Goal: Navigation & Orientation: Find specific page/section

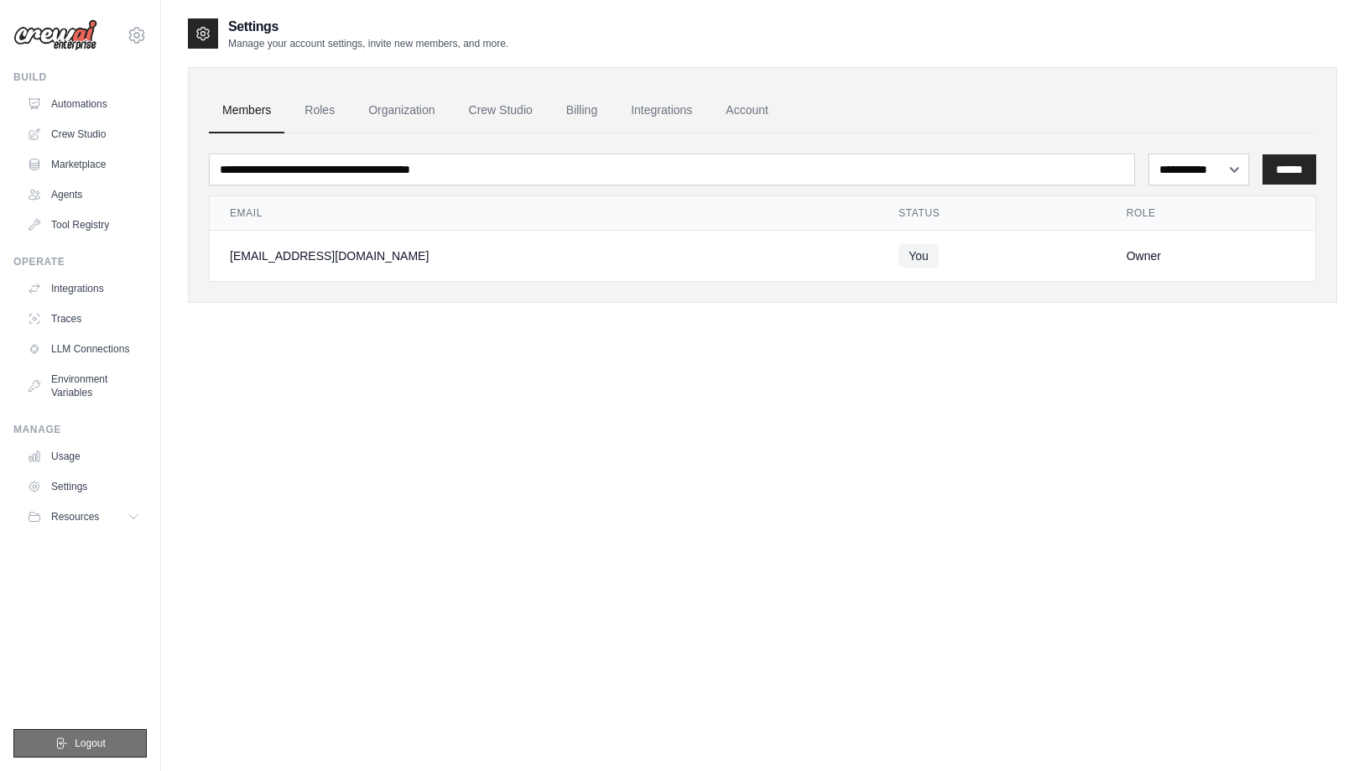
click at [70, 744] on button "Logout" at bounding box center [79, 743] width 133 height 29
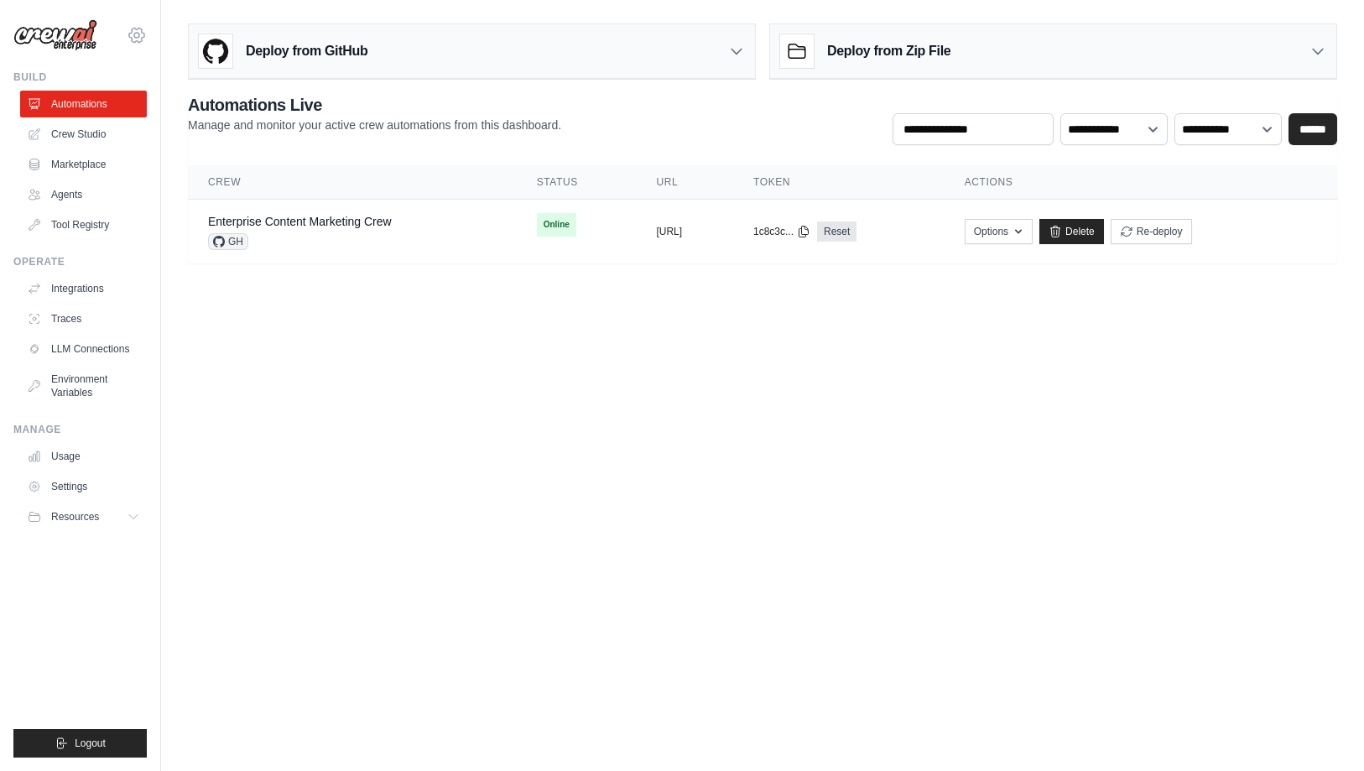
click at [136, 31] on icon at bounding box center [137, 35] width 20 height 20
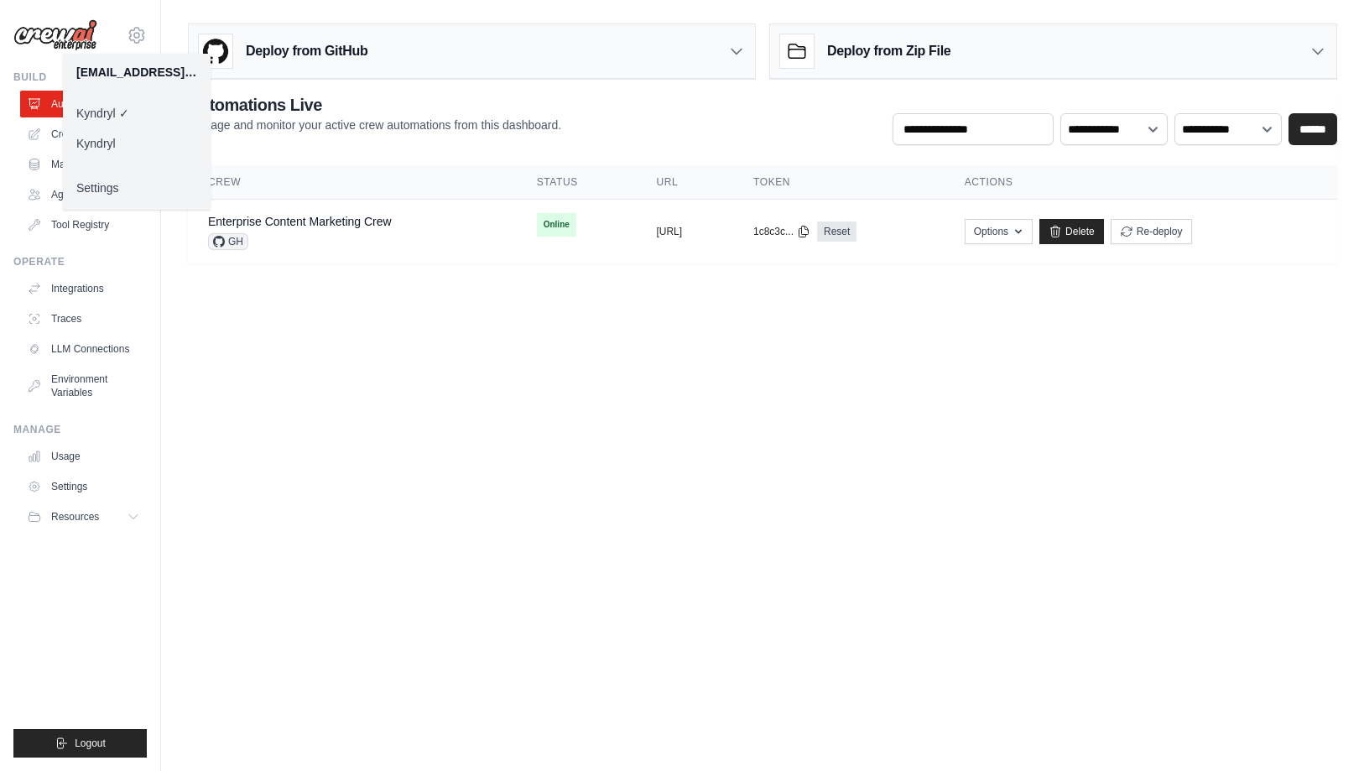
click at [150, 74] on div "[EMAIL_ADDRESS][DOMAIN_NAME]" at bounding box center [136, 72] width 121 height 17
click at [125, 191] on link "Settings" at bounding box center [137, 188] width 148 height 30
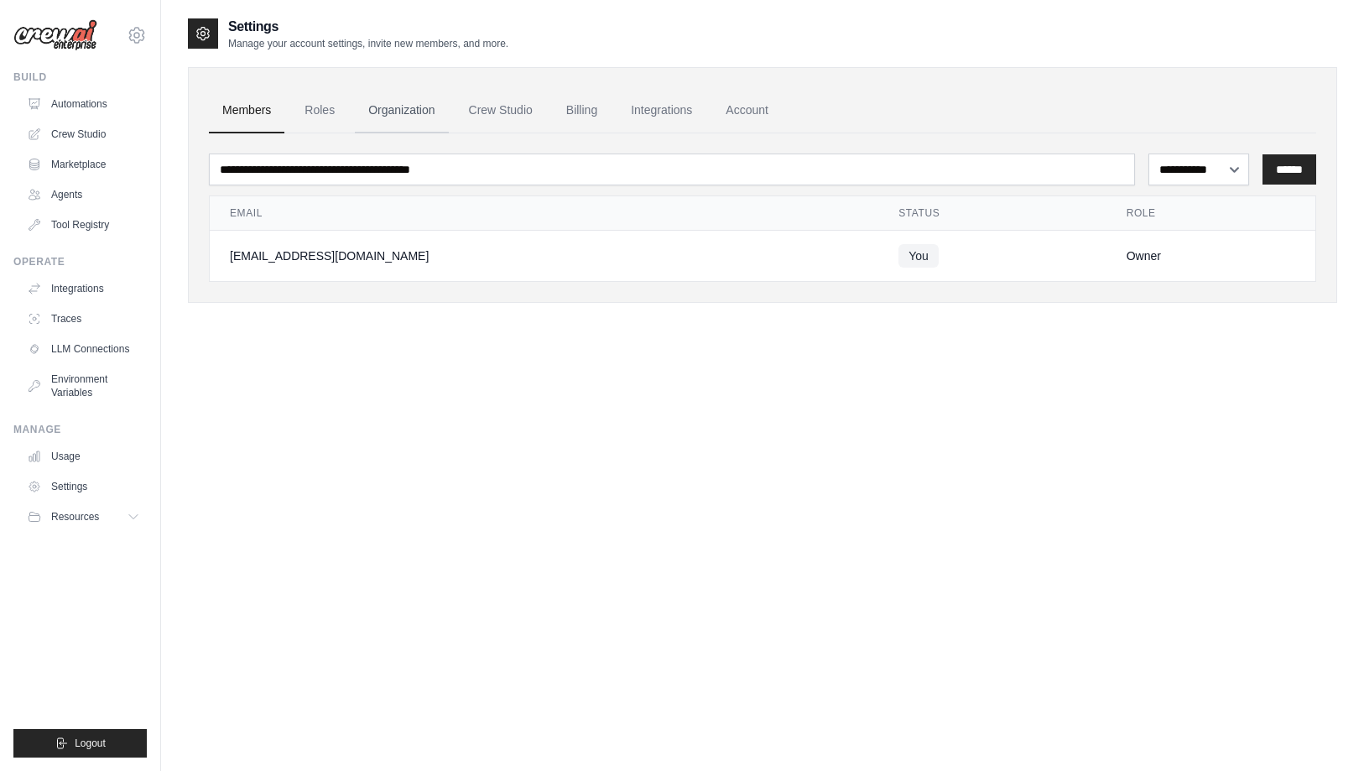
click at [383, 107] on link "Organization" at bounding box center [401, 110] width 93 height 45
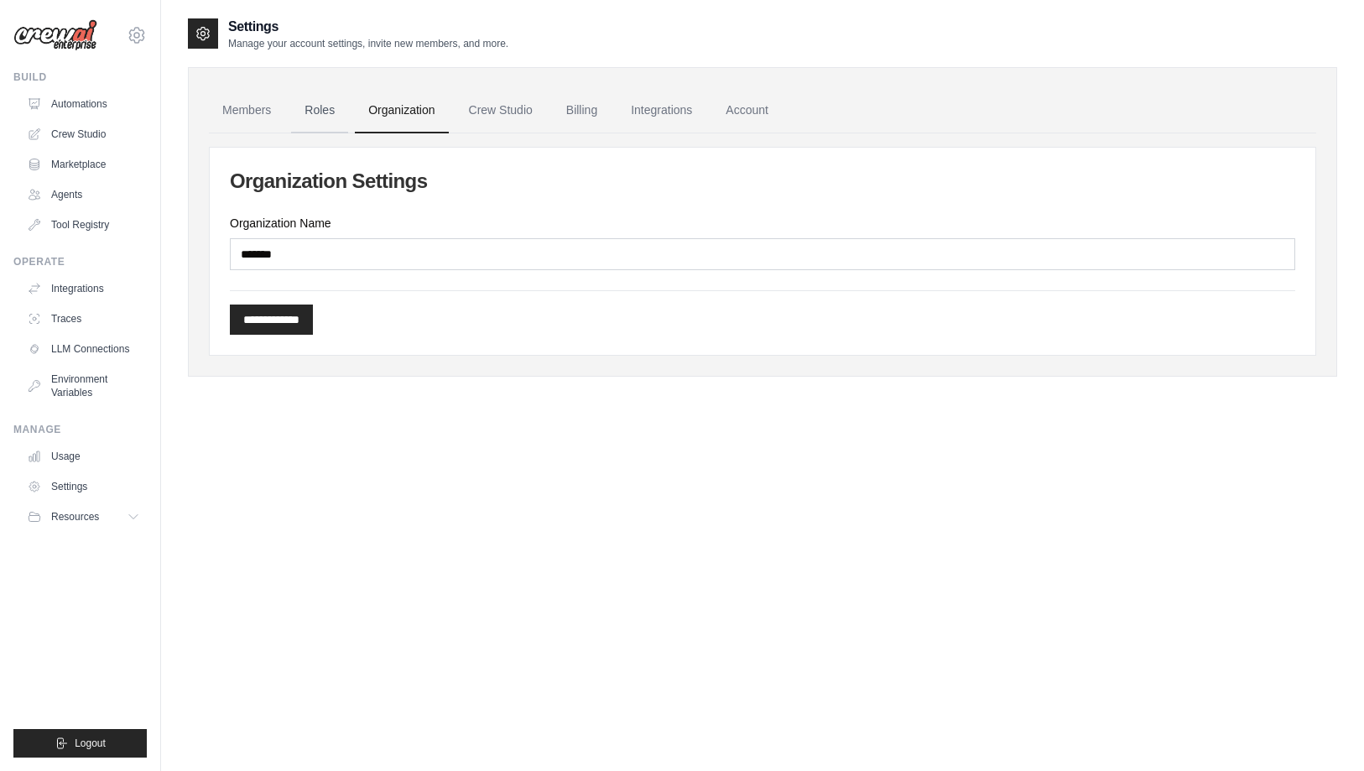
click at [325, 109] on link "Roles" at bounding box center [319, 110] width 57 height 45
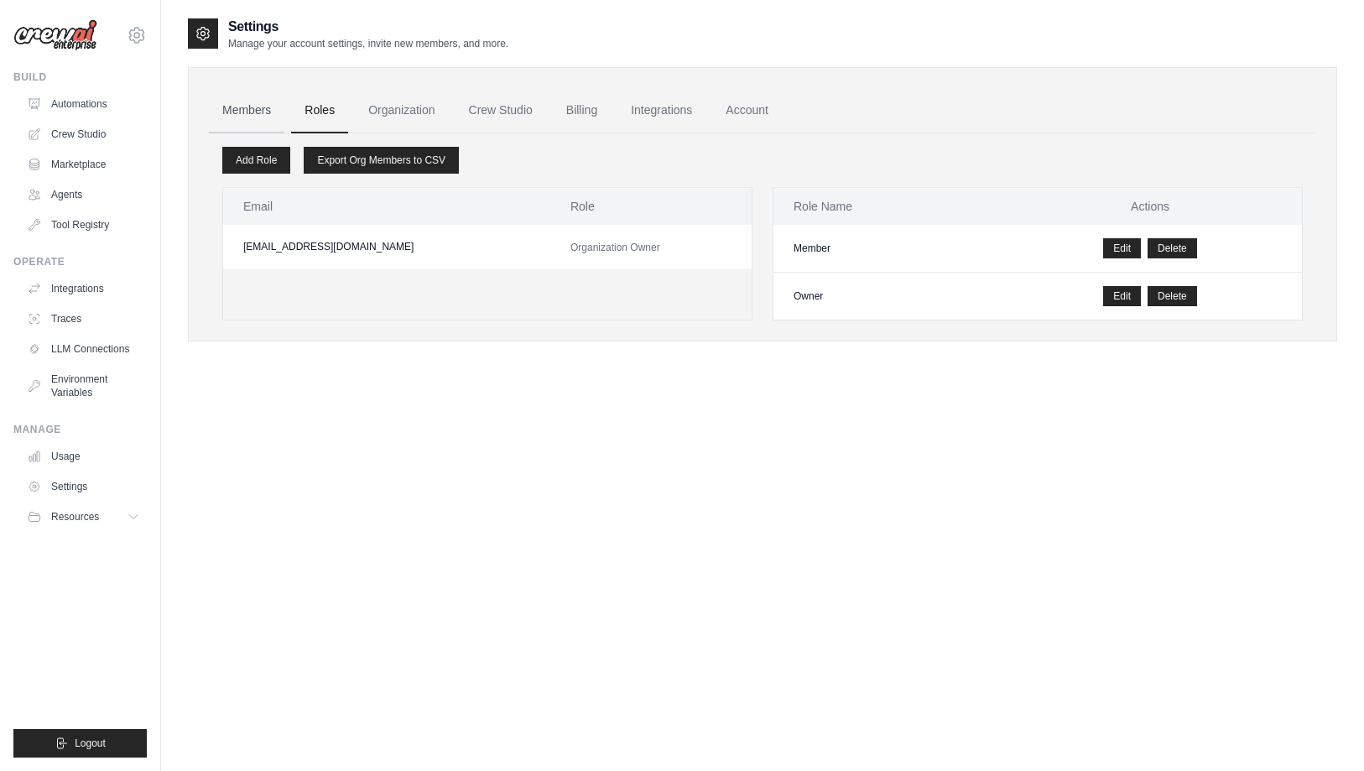
click at [258, 108] on link "Members" at bounding box center [247, 110] width 76 height 45
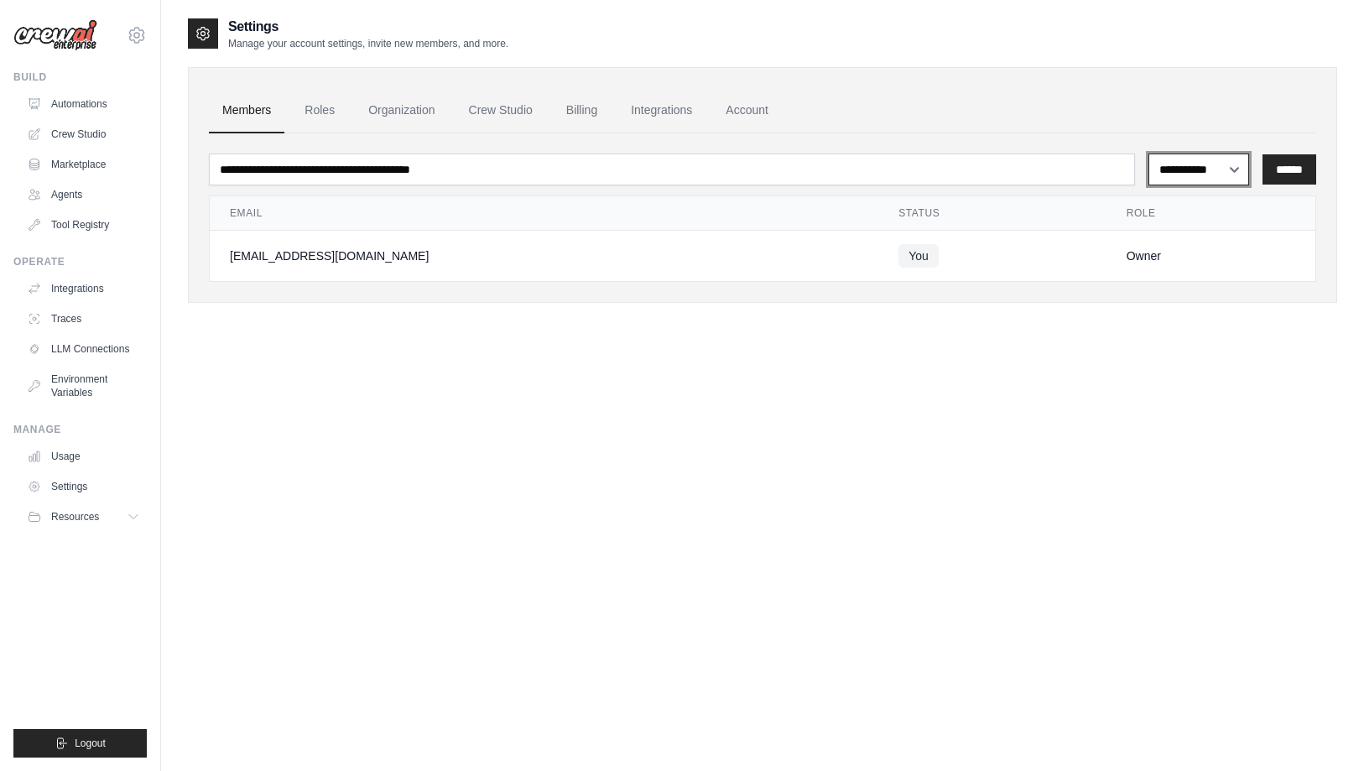
click at [1235, 171] on select "**********" at bounding box center [1200, 170] width 102 height 32
click at [1211, 107] on ul "Members Roles Organization Crew Studio Billing Integrations Account" at bounding box center [762, 110] width 1107 height 45
click at [471, 446] on div "**********" at bounding box center [762, 402] width 1149 height 771
click at [410, 111] on link "Organization" at bounding box center [401, 110] width 93 height 45
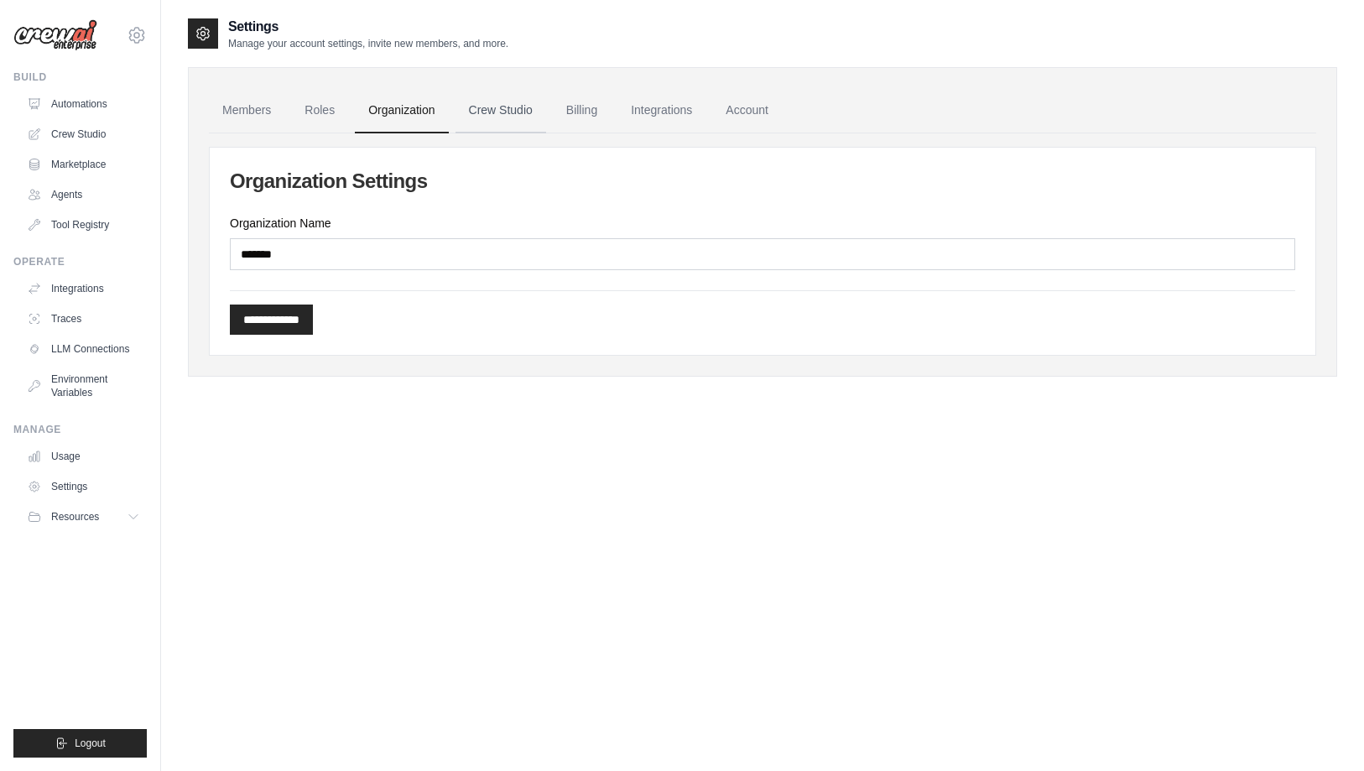
click at [496, 109] on link "Crew Studio" at bounding box center [501, 110] width 91 height 45
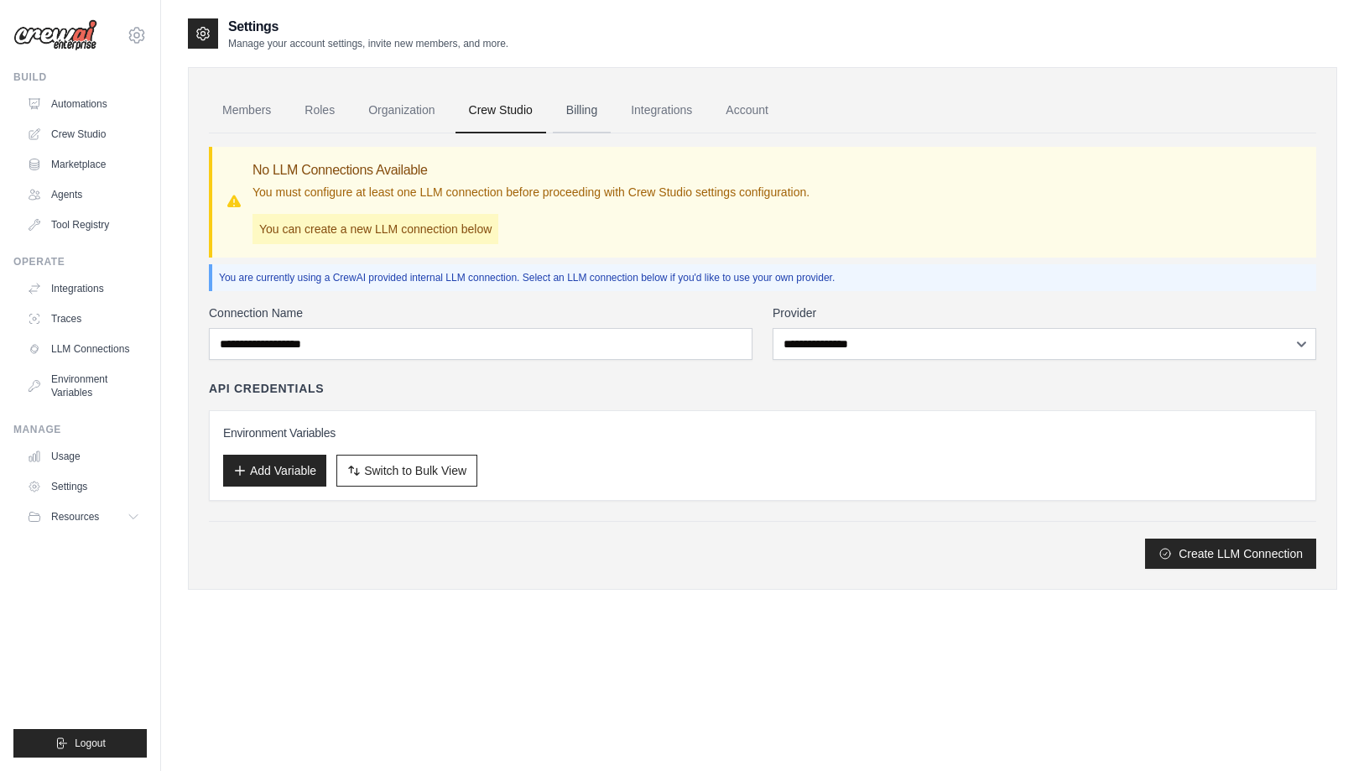
click at [590, 105] on link "Billing" at bounding box center [582, 110] width 58 height 45
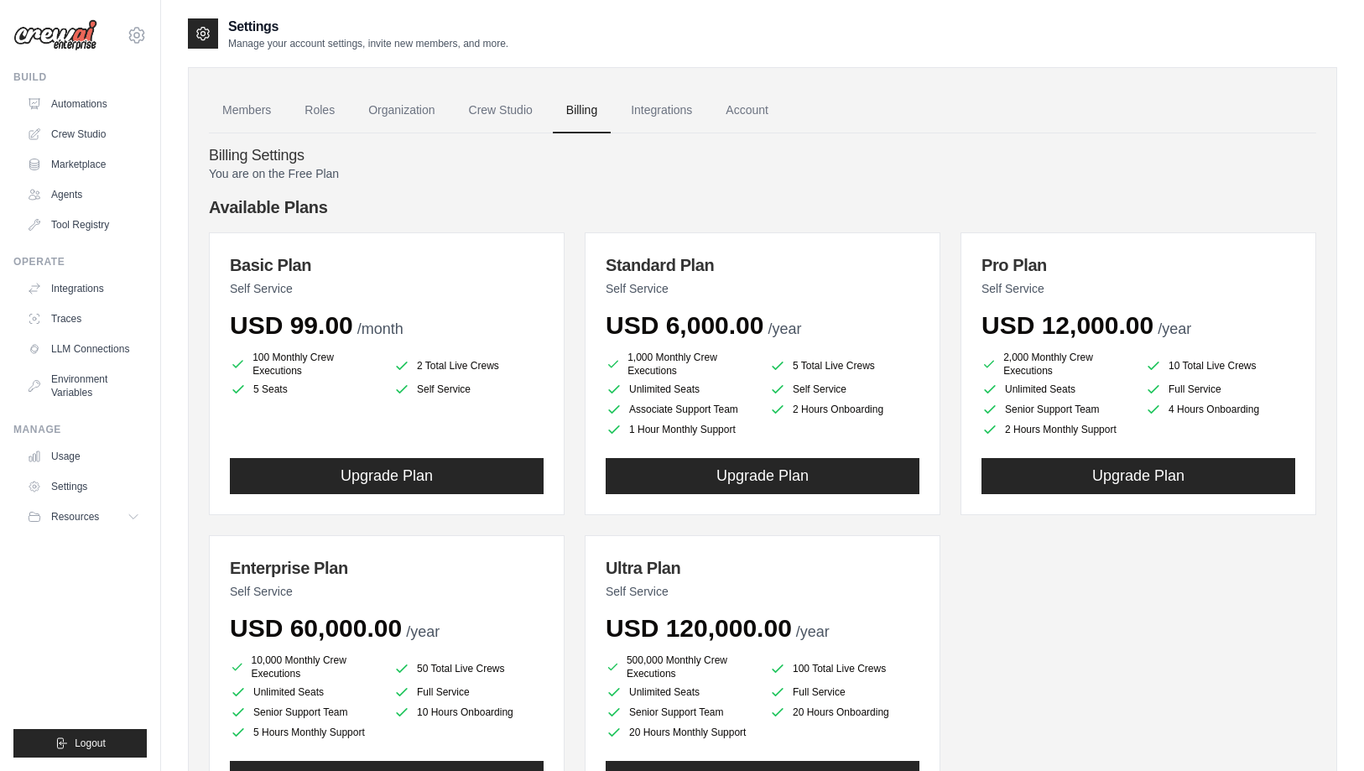
click at [657, 110] on link "Integrations" at bounding box center [661, 110] width 88 height 45
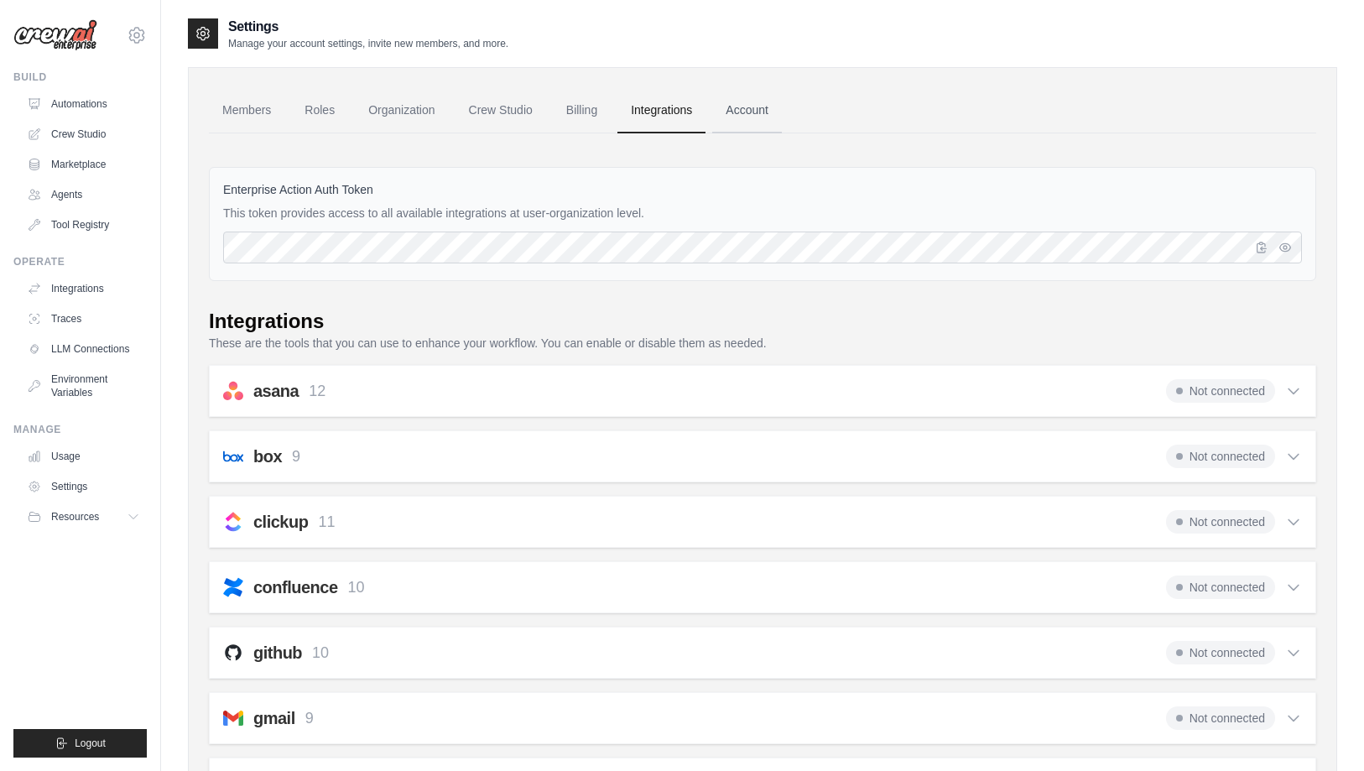
click at [762, 110] on link "Account" at bounding box center [747, 110] width 70 height 45
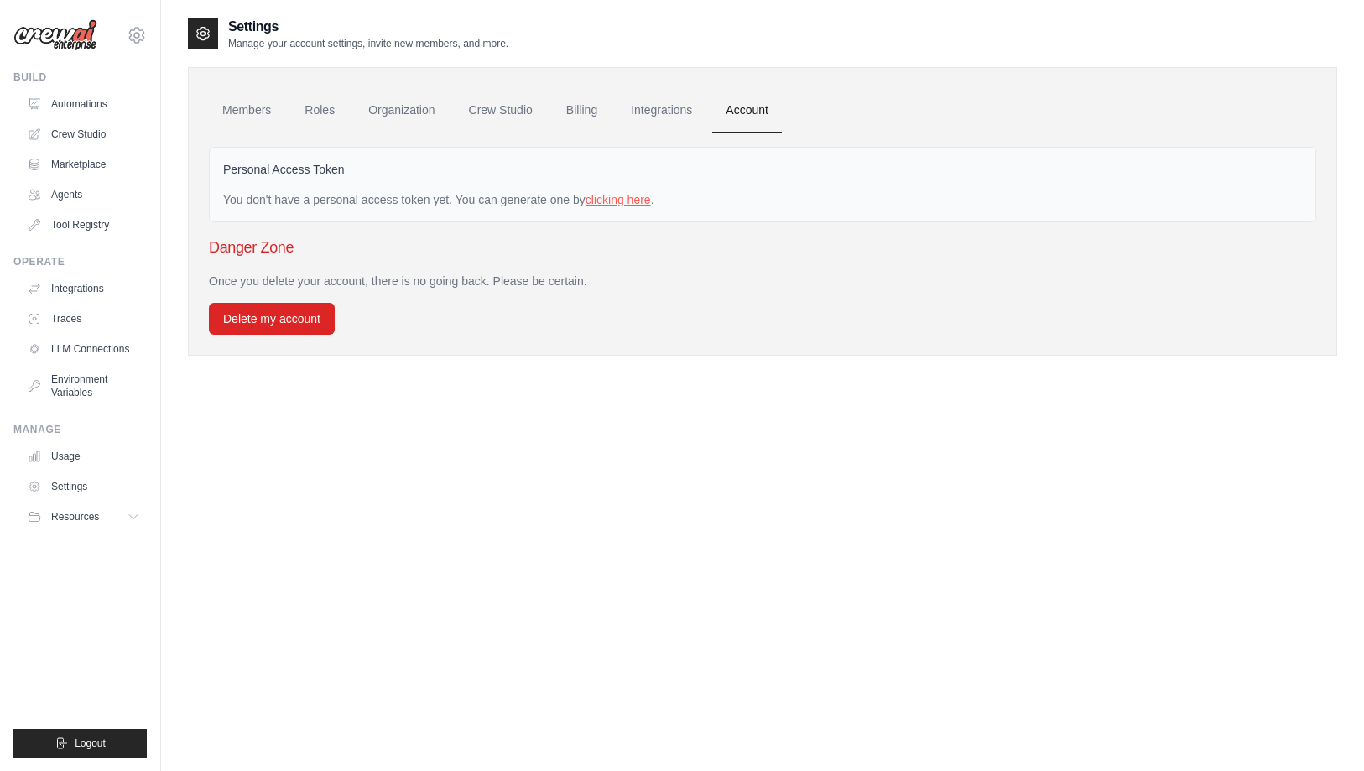
click at [623, 198] on link "clicking here" at bounding box center [618, 199] width 65 height 13
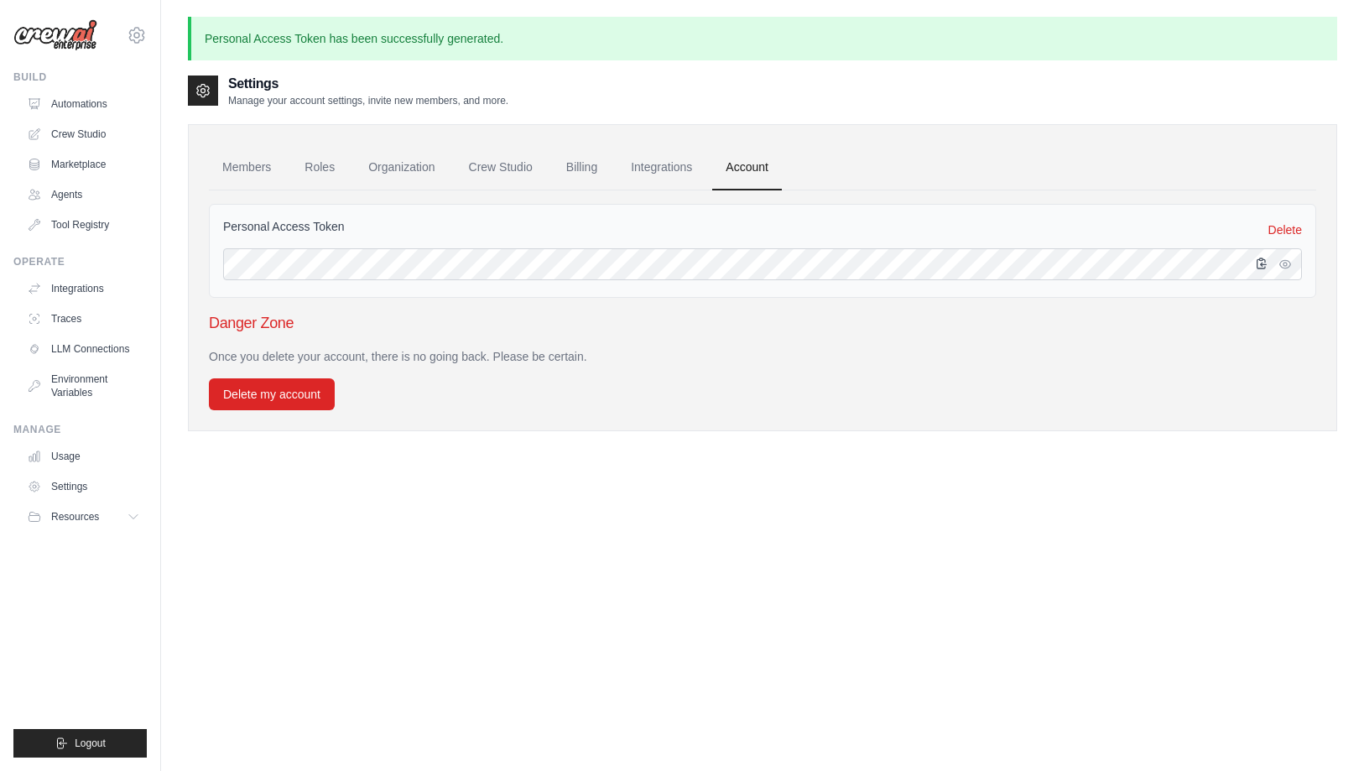
click at [1258, 265] on icon "button" at bounding box center [1261, 263] width 13 height 13
click at [924, 598] on div "Settings Manage your account settings, invite new members, and more. Members Ro…" at bounding box center [762, 459] width 1149 height 771
click at [661, 171] on link "Integrations" at bounding box center [661, 167] width 88 height 45
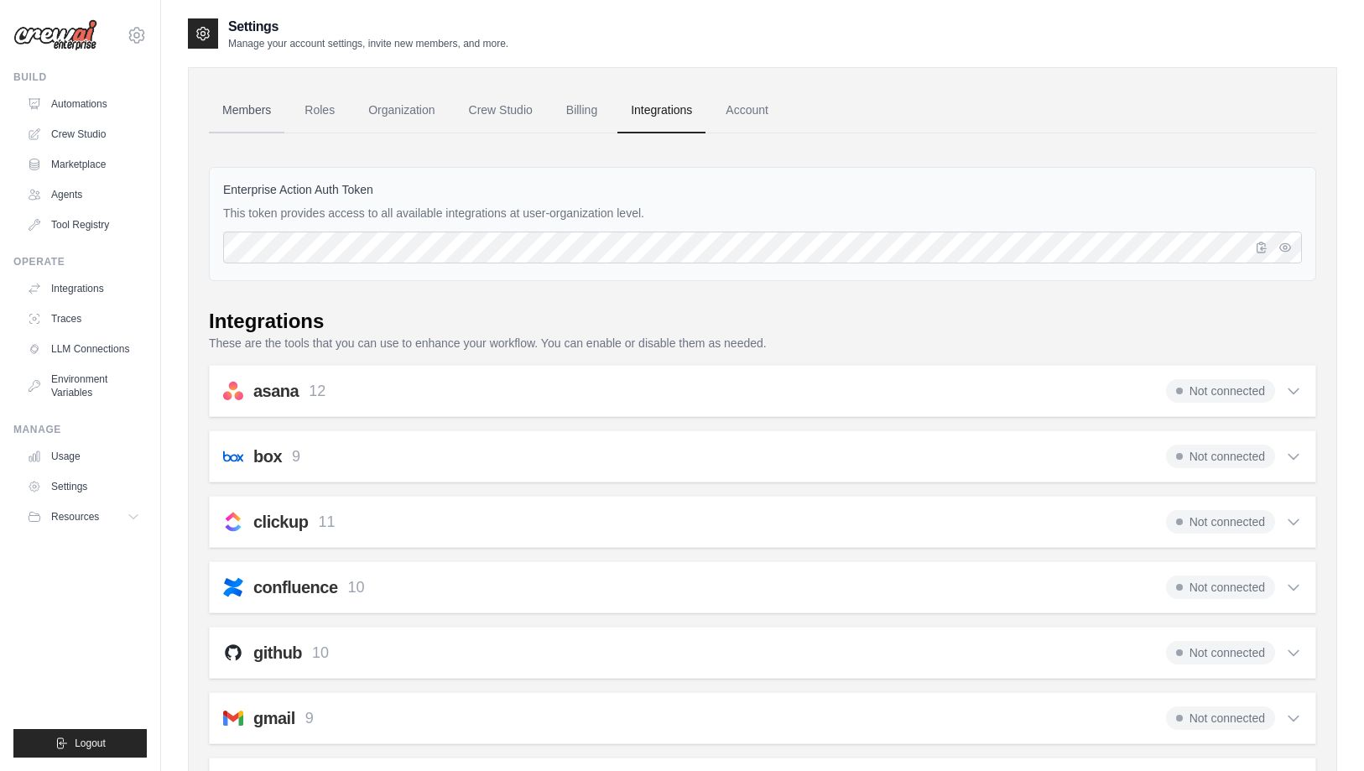
click at [241, 112] on link "Members" at bounding box center [247, 110] width 76 height 45
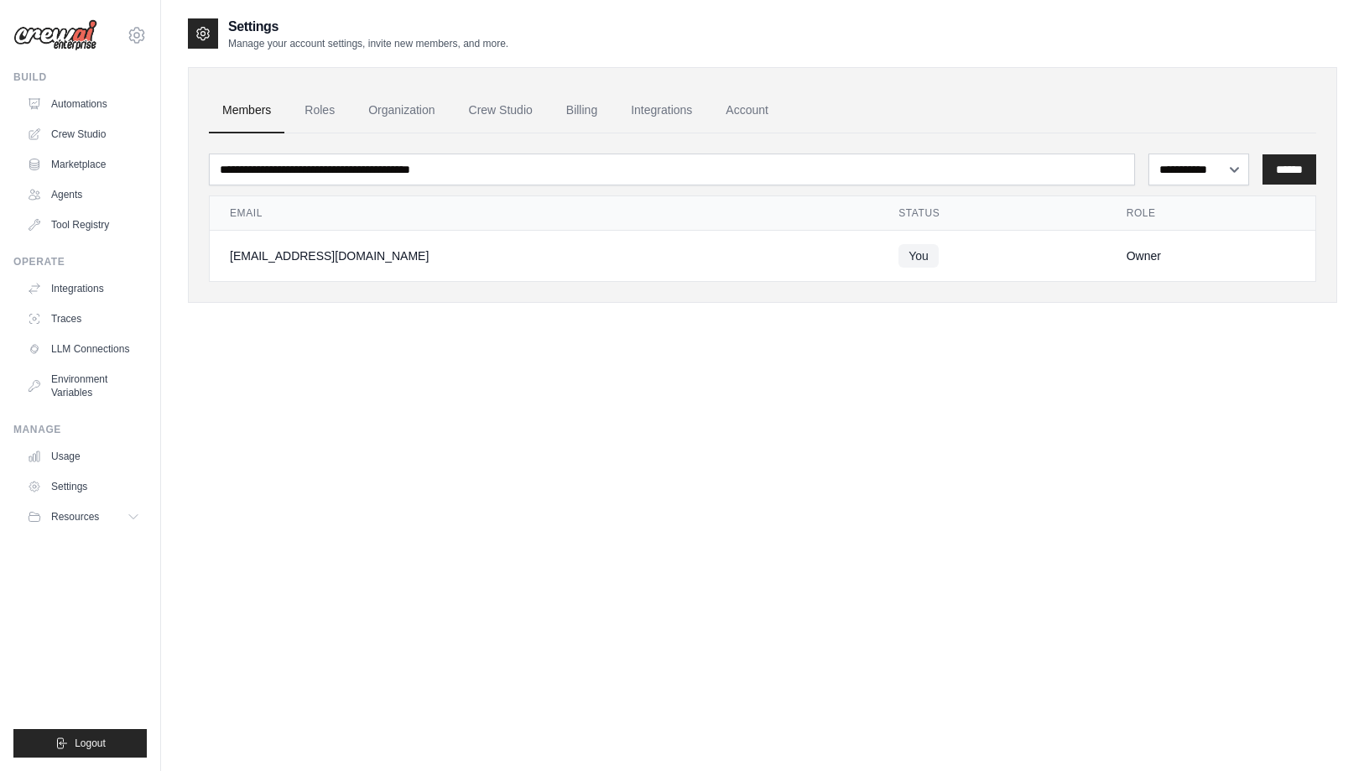
click at [331, 355] on div "**********" at bounding box center [762, 402] width 1149 height 771
click at [393, 101] on link "Organization" at bounding box center [401, 110] width 93 height 45
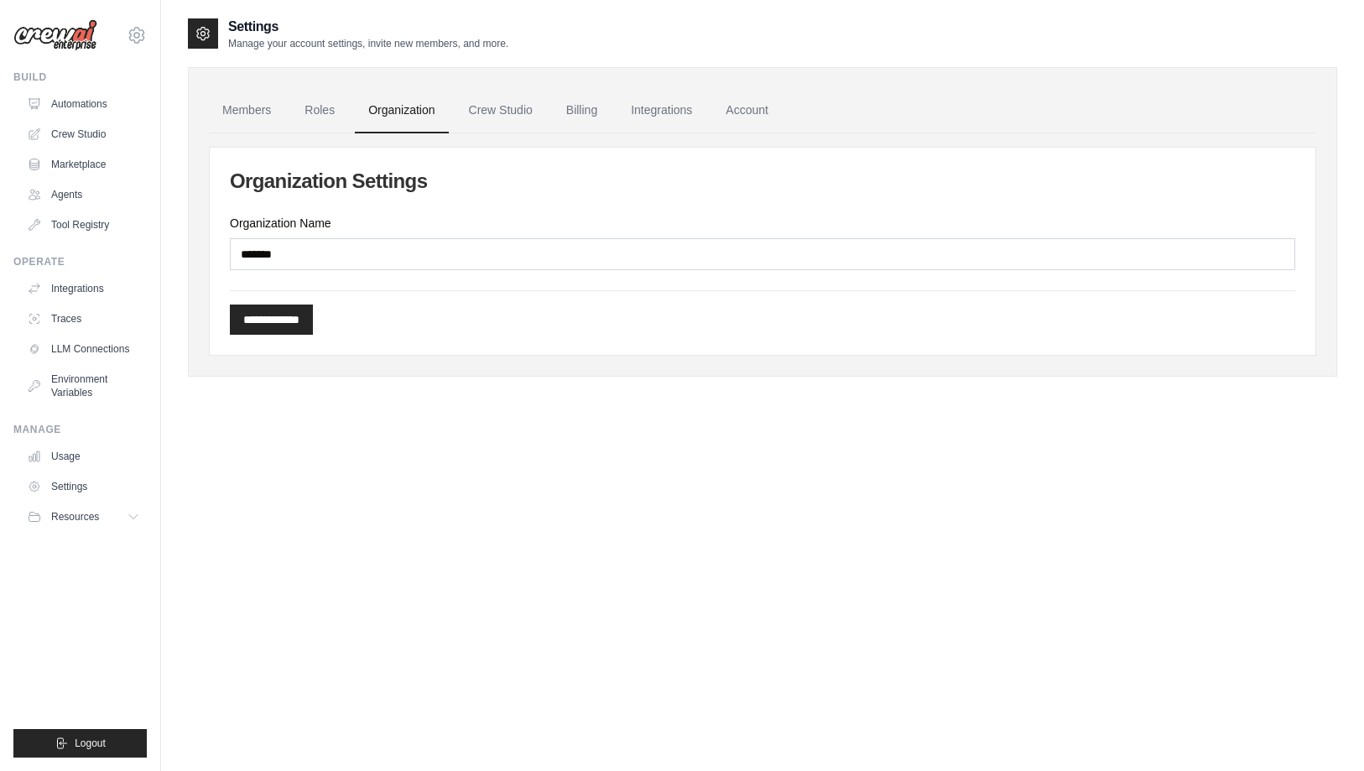
click at [341, 274] on div "**********" at bounding box center [763, 251] width 1106 height 207
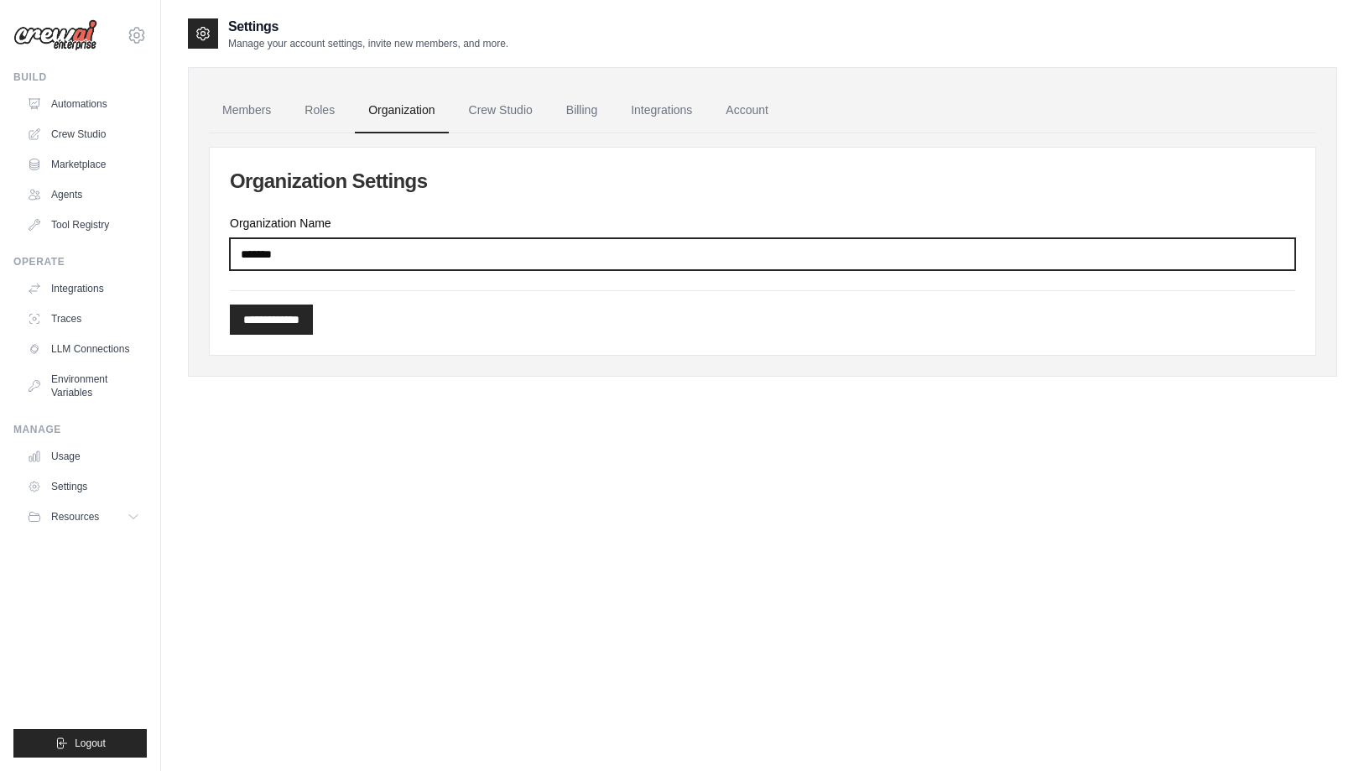
click at [362, 244] on input "*******" at bounding box center [762, 254] width 1065 height 32
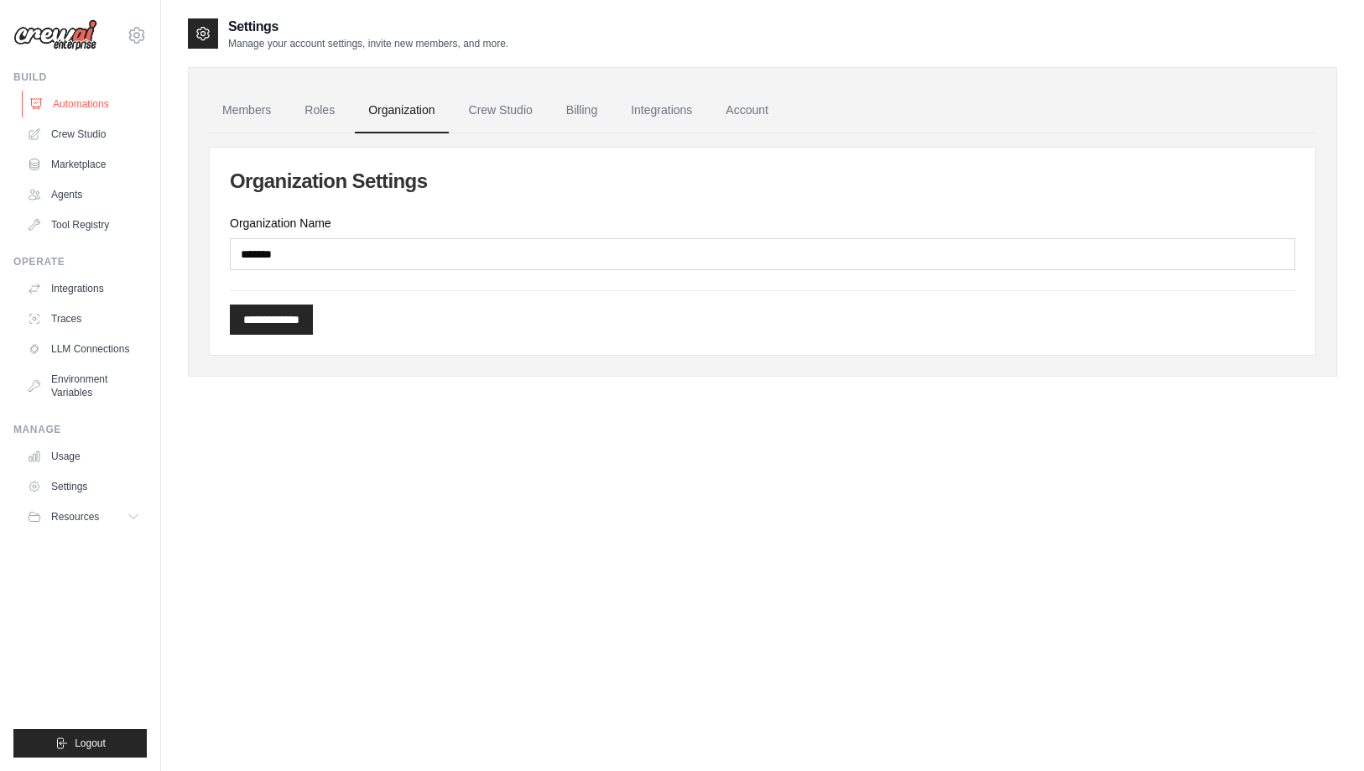
click at [86, 103] on link "Automations" at bounding box center [85, 104] width 127 height 27
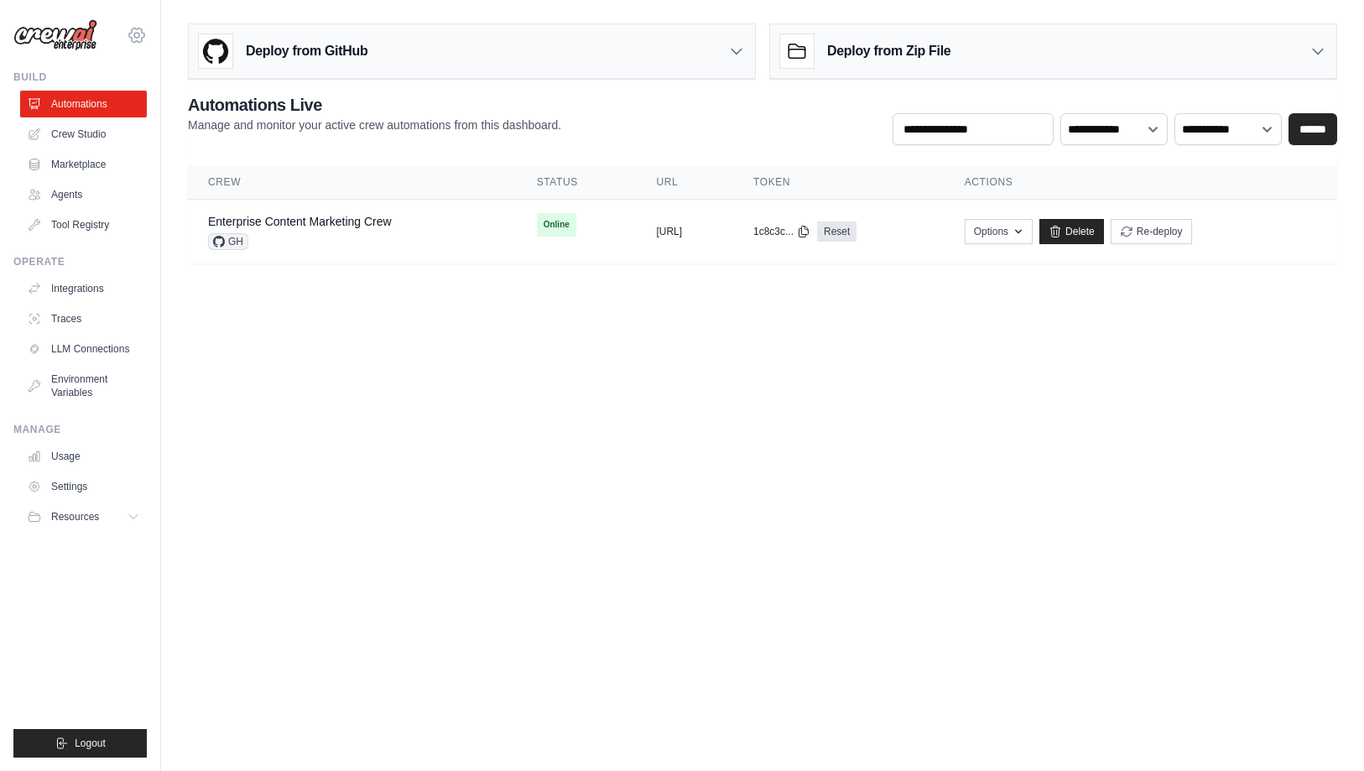
click at [139, 36] on icon at bounding box center [136, 35] width 5 height 5
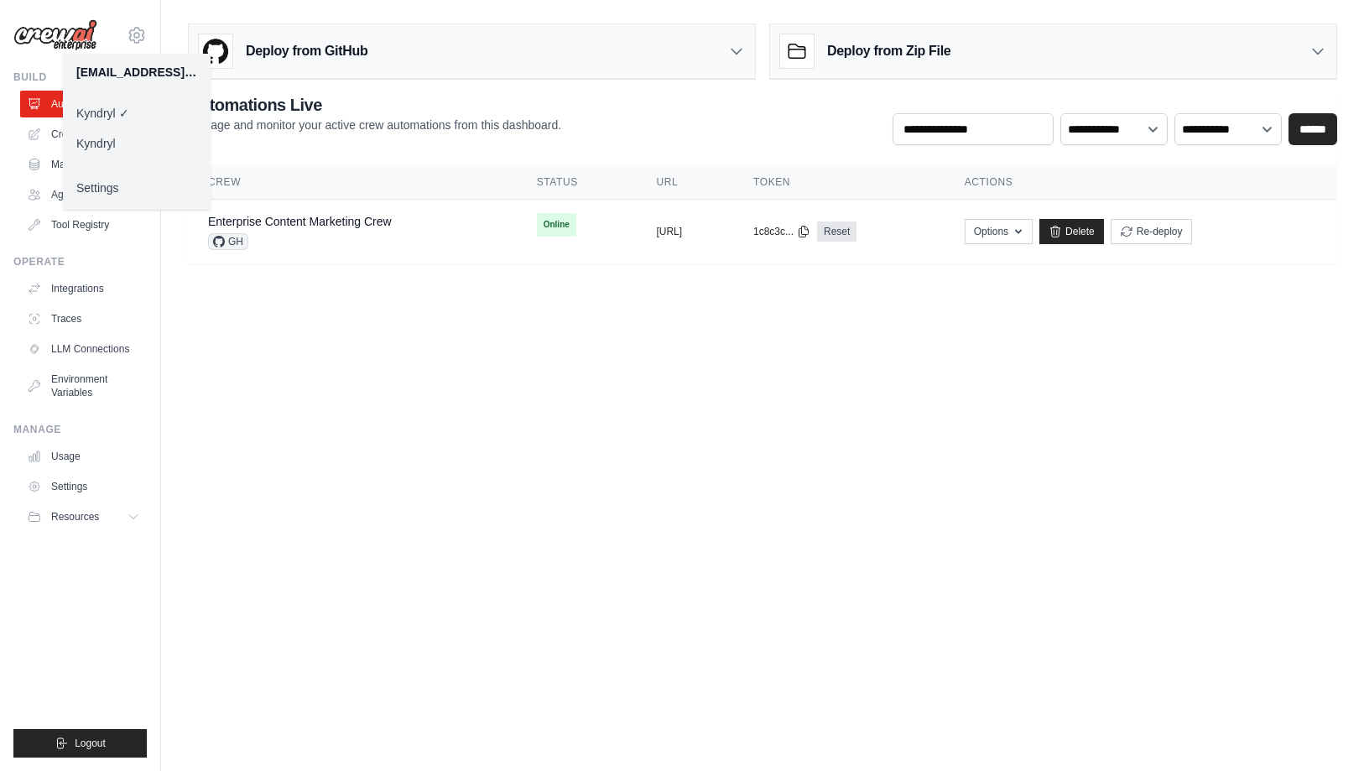
click at [130, 142] on link "Kyndryl" at bounding box center [137, 143] width 148 height 30
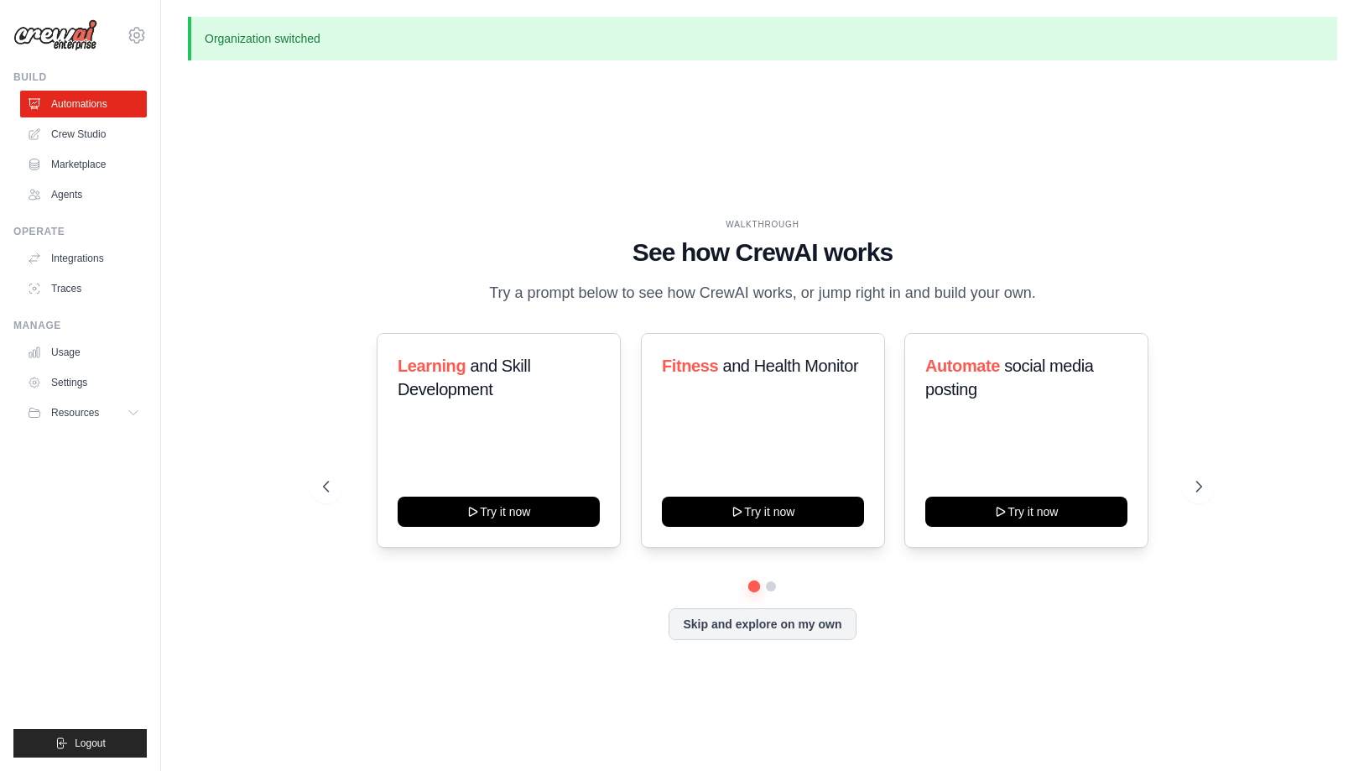
click at [293, 167] on div "WALKTHROUGH See how [PERSON_NAME] works Try a prompt below to see how [PERSON_N…" at bounding box center [762, 442] width 1149 height 737
click at [94, 159] on link "Marketplace" at bounding box center [85, 164] width 127 height 27
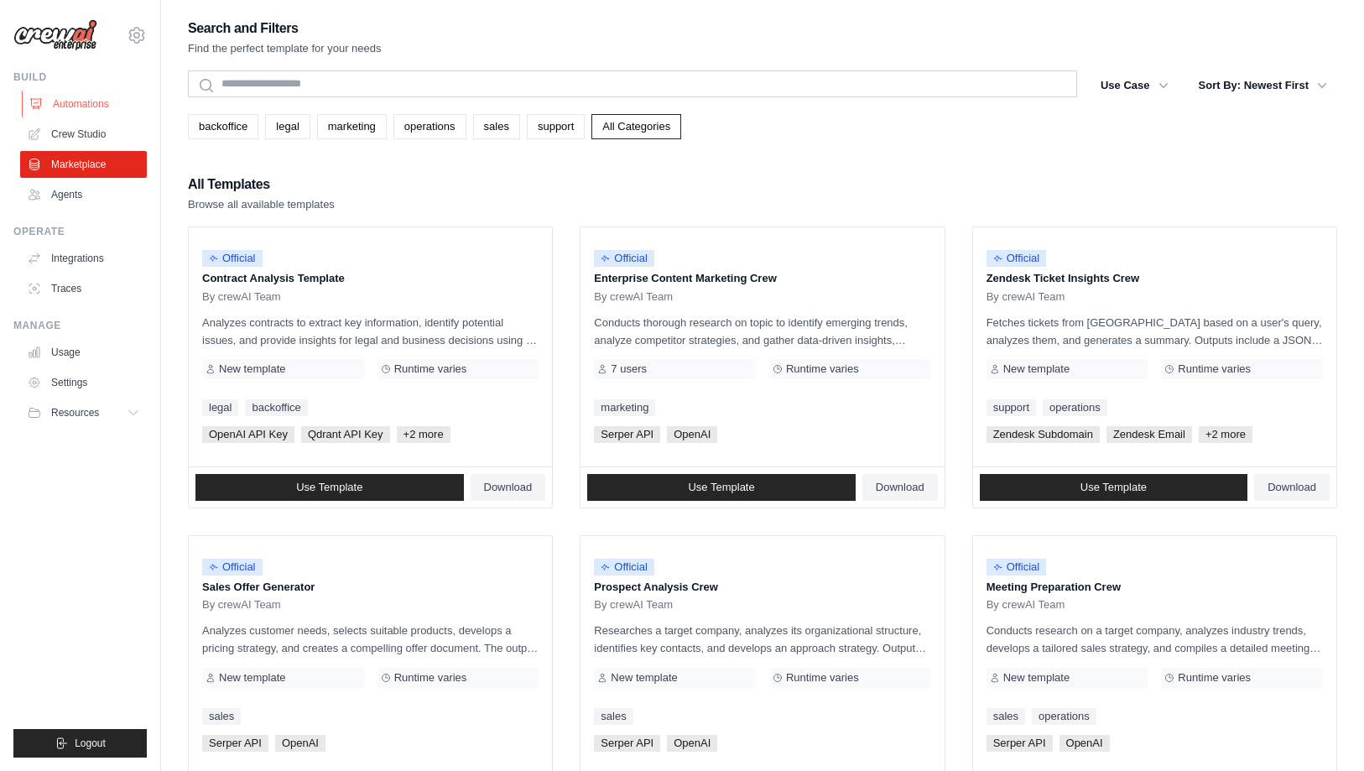
click at [93, 100] on link "Automations" at bounding box center [85, 104] width 127 height 27
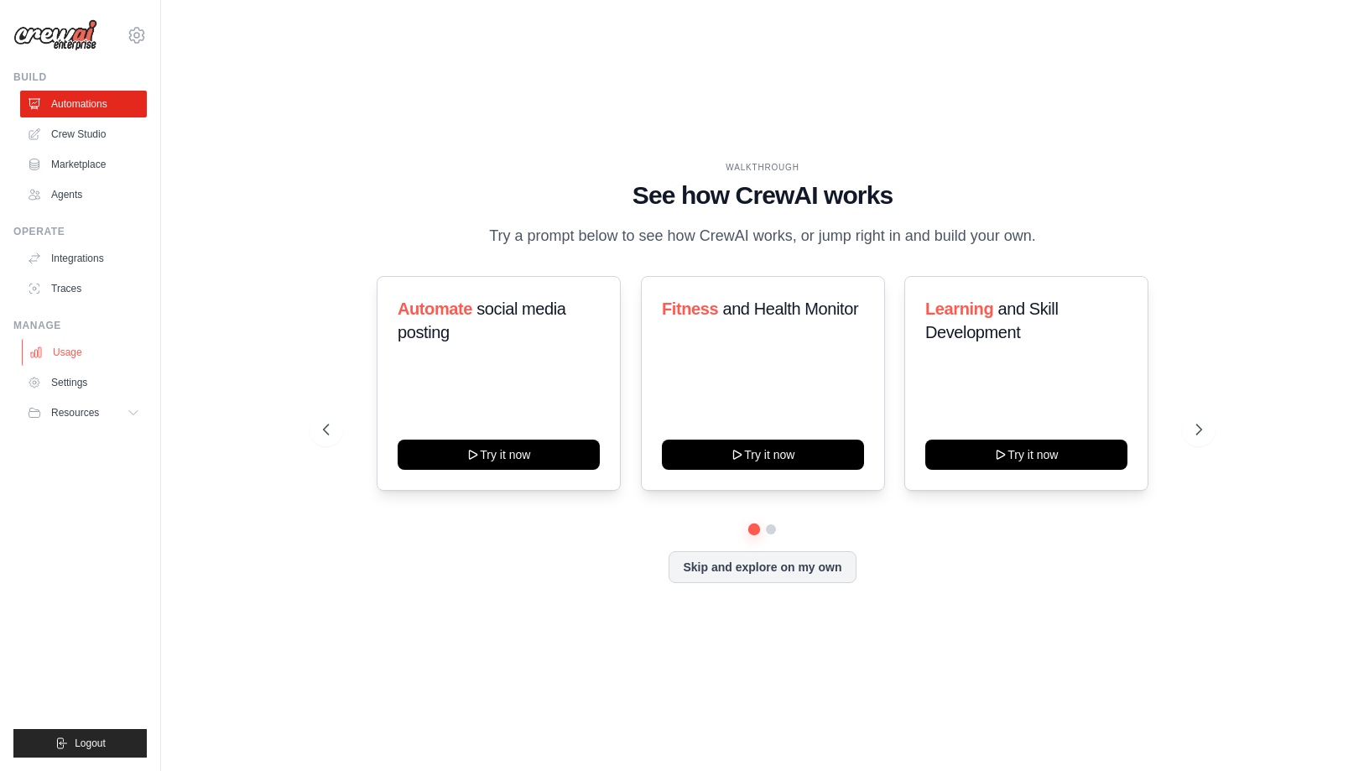
click at [74, 355] on link "Usage" at bounding box center [85, 352] width 127 height 27
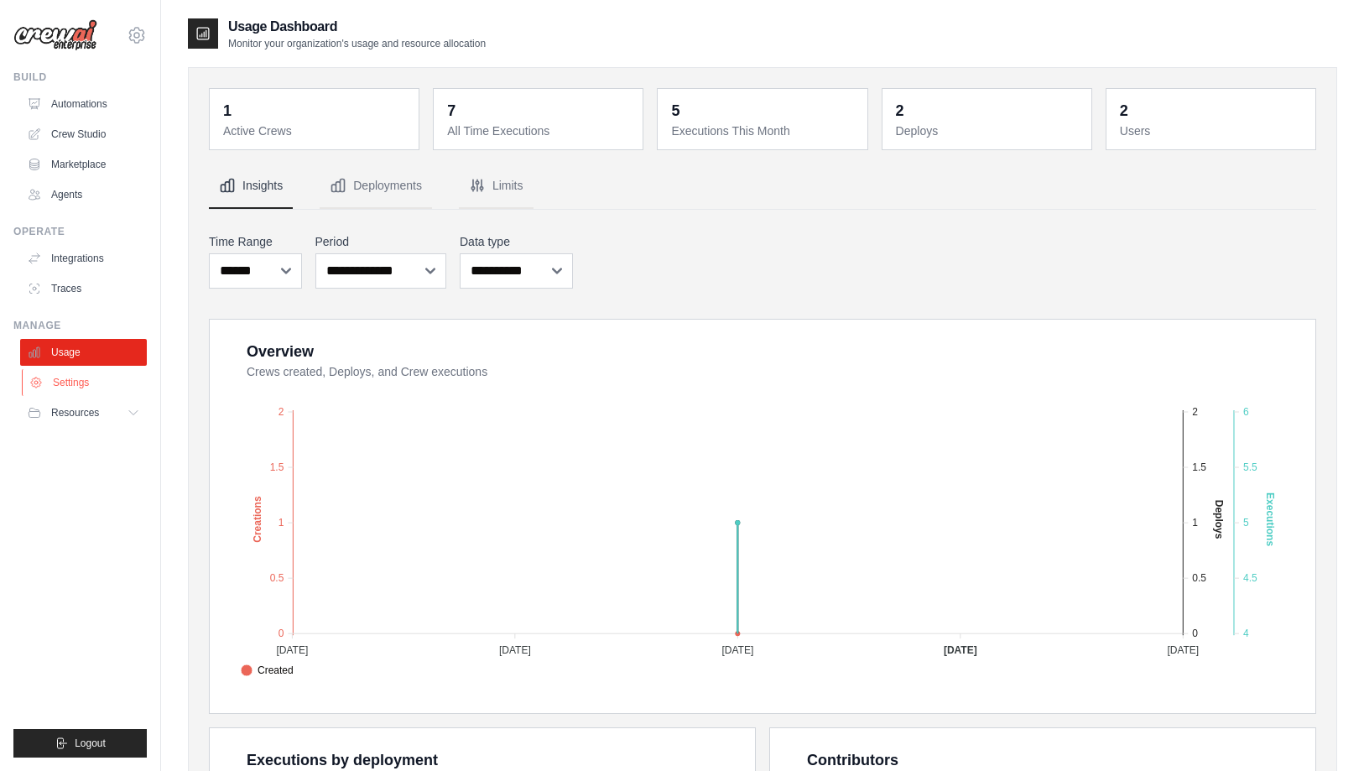
click at [104, 378] on link "Settings" at bounding box center [85, 382] width 127 height 27
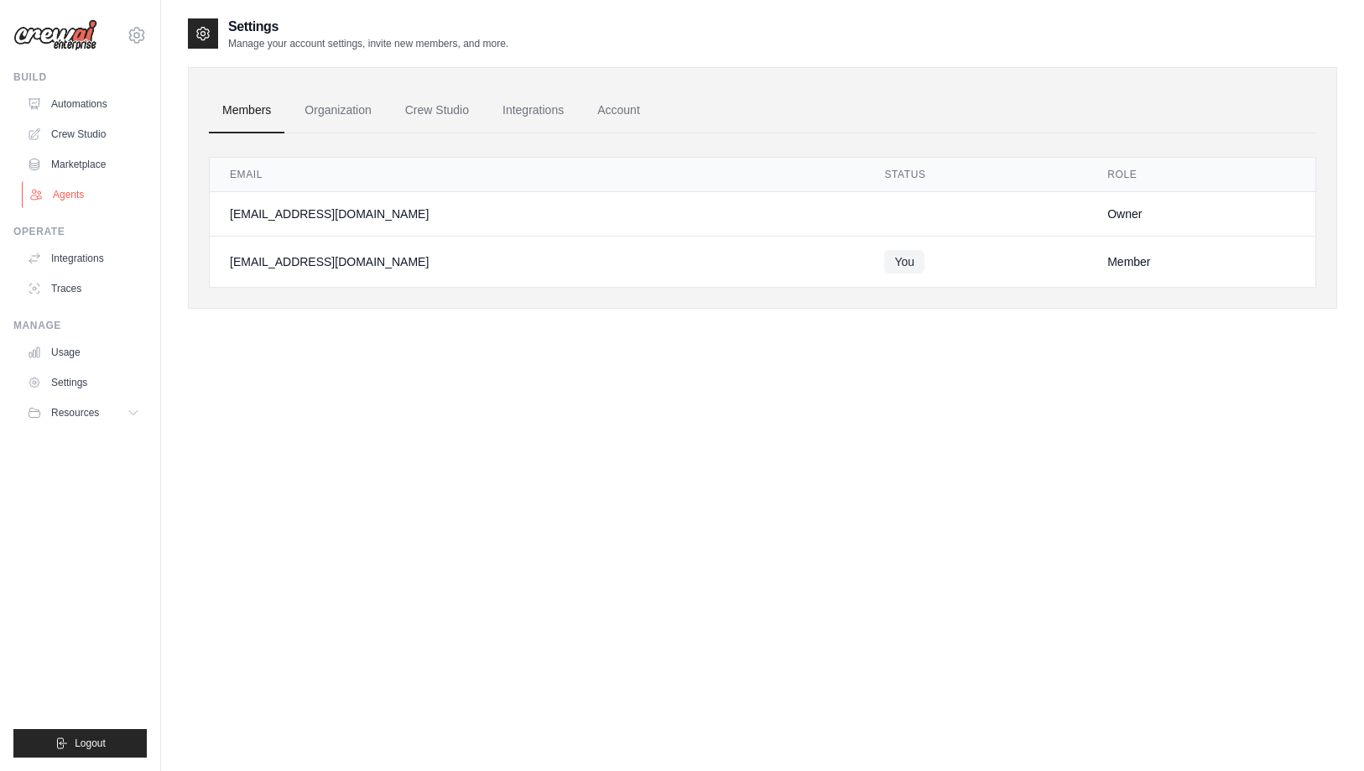
click at [72, 189] on link "Agents" at bounding box center [85, 194] width 127 height 27
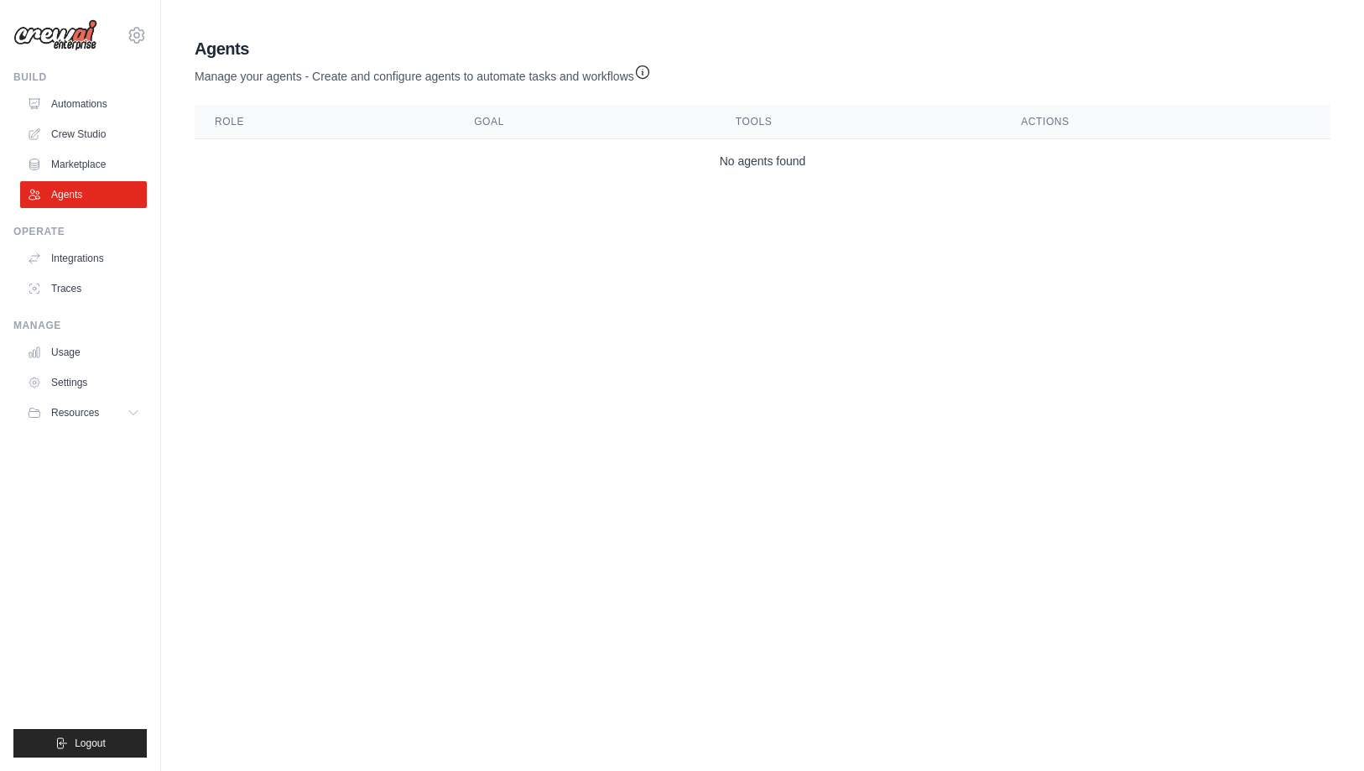
click at [253, 284] on body "[EMAIL_ADDRESS][DOMAIN_NAME] Kyndryl Kyndryl ✓ Settings Build Automations" at bounding box center [682, 385] width 1364 height 771
click at [86, 101] on link "Automations" at bounding box center [85, 104] width 127 height 27
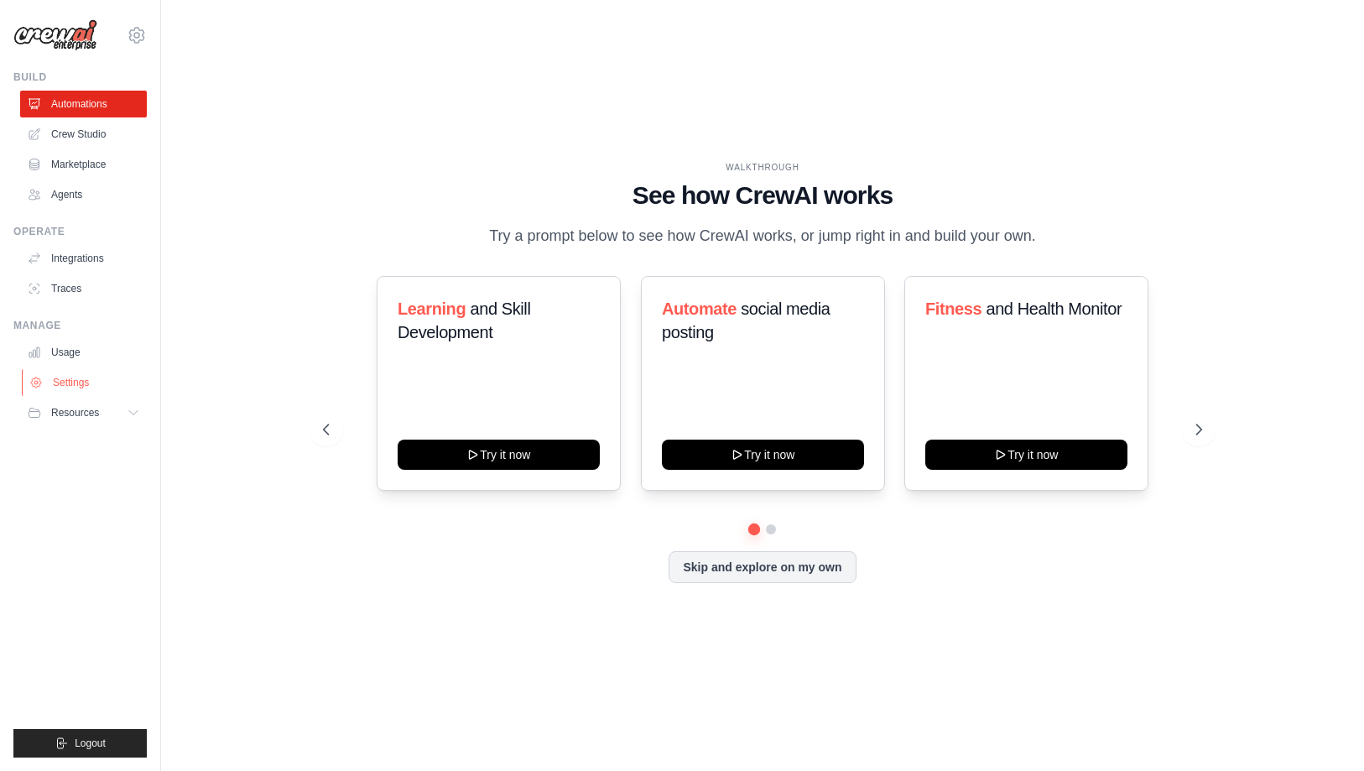
click at [70, 381] on link "Settings" at bounding box center [85, 382] width 127 height 27
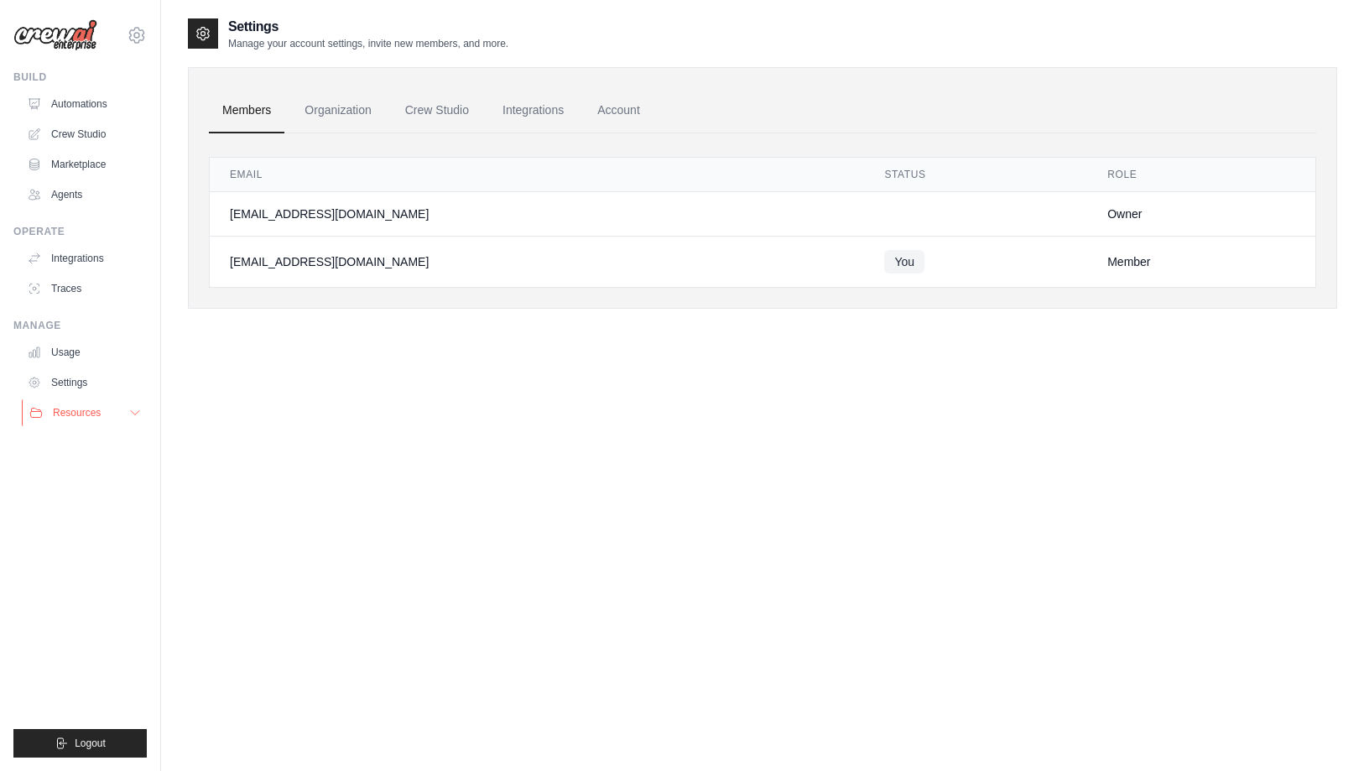
click at [129, 419] on icon at bounding box center [134, 412] width 13 height 13
click at [107, 184] on link "Agents" at bounding box center [85, 194] width 127 height 27
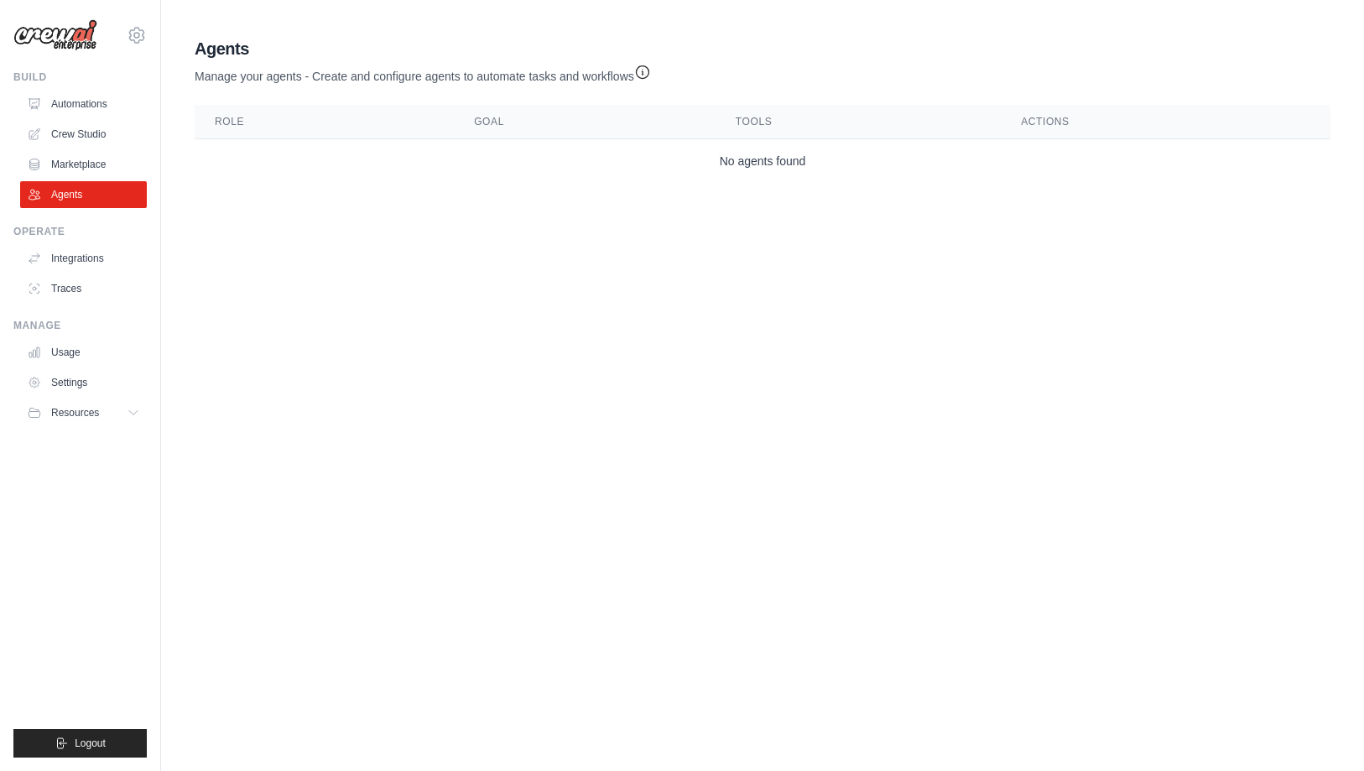
click at [373, 182] on td "No agents found" at bounding box center [763, 161] width 1136 height 44
click at [646, 71] on icon "button" at bounding box center [642, 71] width 13 height 13
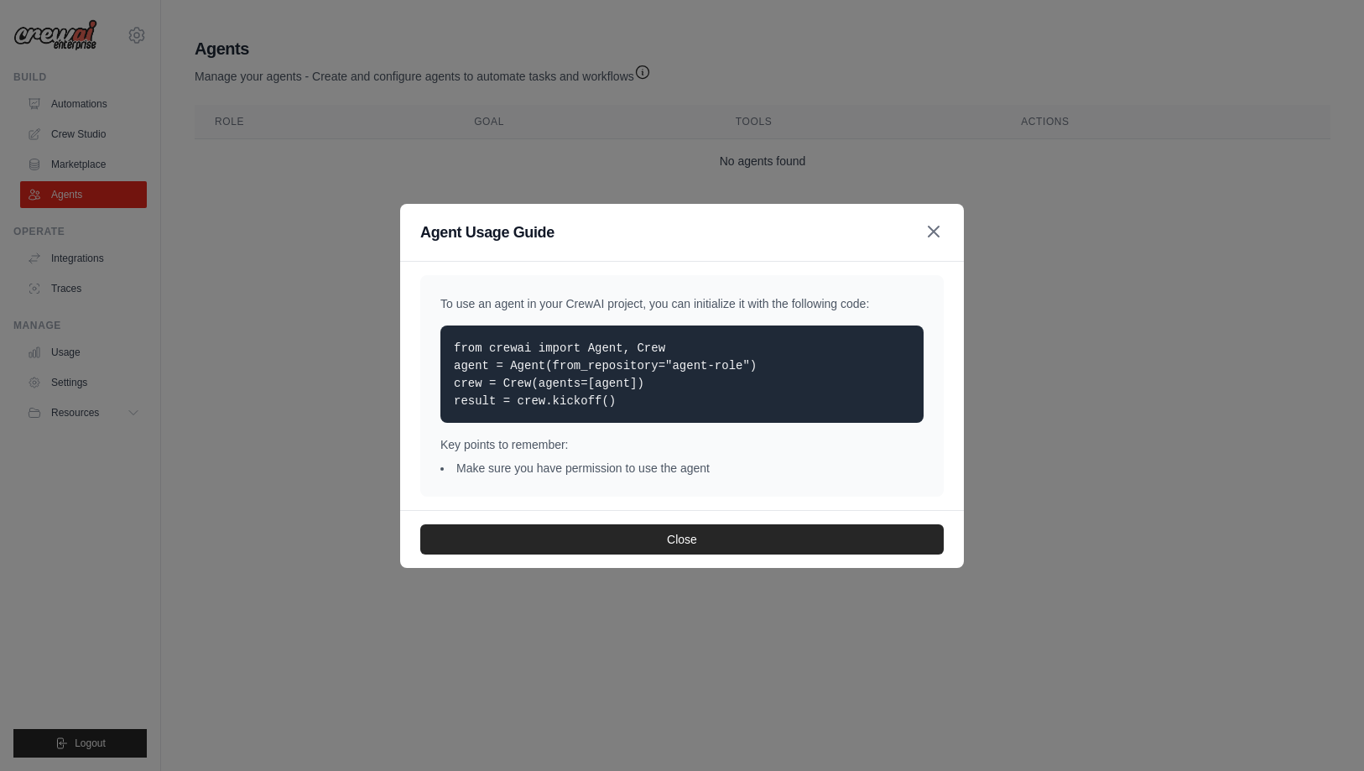
click at [935, 232] on icon "button" at bounding box center [934, 231] width 20 height 20
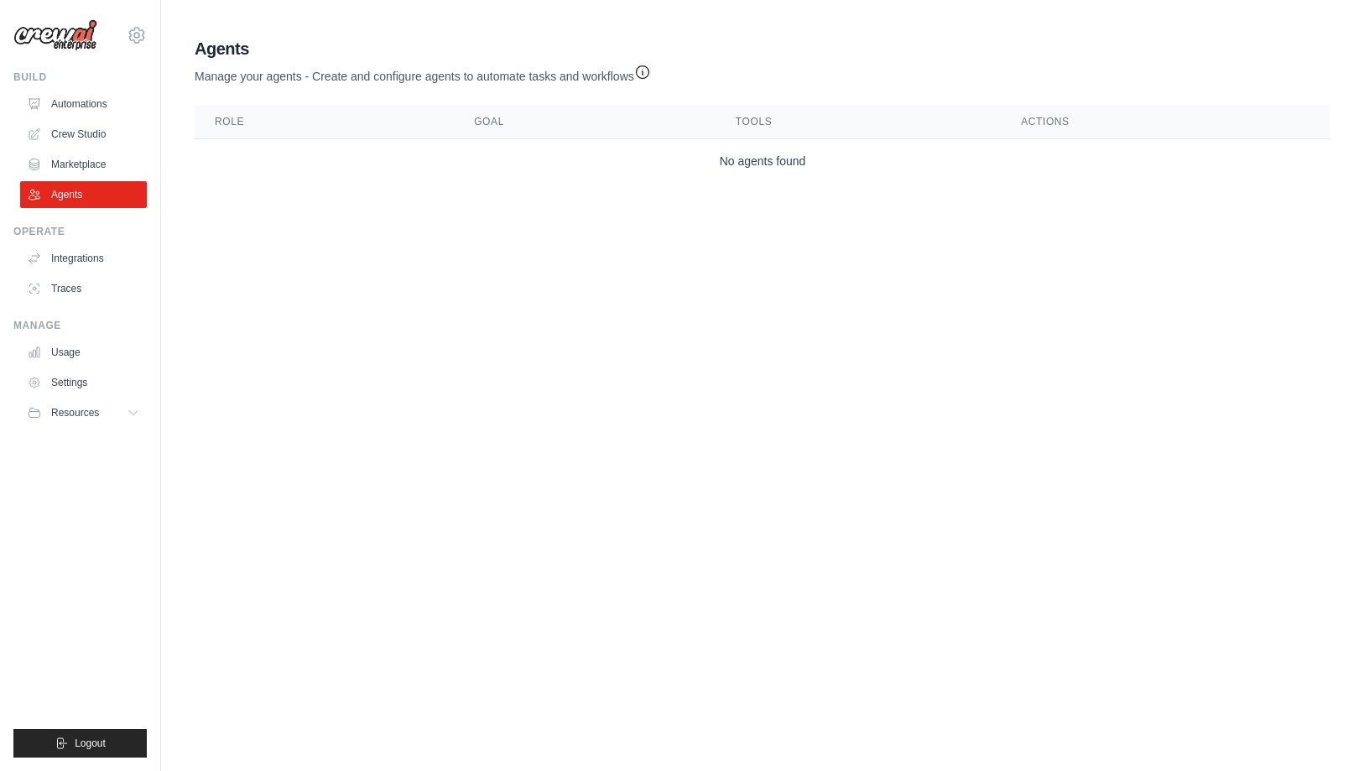
click at [298, 286] on body "[EMAIL_ADDRESS][DOMAIN_NAME] Kyndryl Kyndryl ✓ Settings Build Automations" at bounding box center [682, 385] width 1364 height 771
click at [78, 734] on button "Logout" at bounding box center [79, 743] width 133 height 29
